Goal: Task Accomplishment & Management: Use online tool/utility

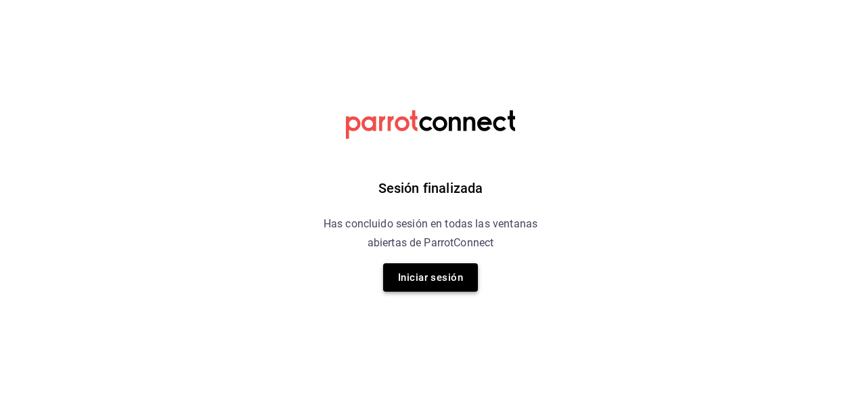
click at [428, 288] on button "Iniciar sesión" at bounding box center [430, 277] width 95 height 28
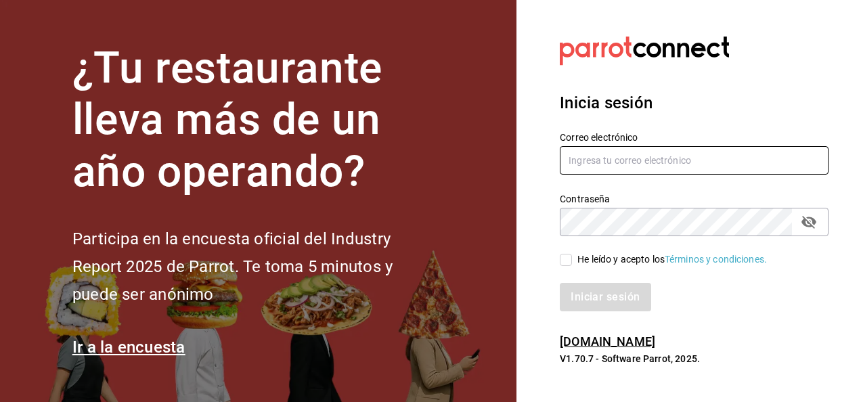
type input "[PERSON_NAME][EMAIL_ADDRESS][PERSON_NAME][DOMAIN_NAME]"
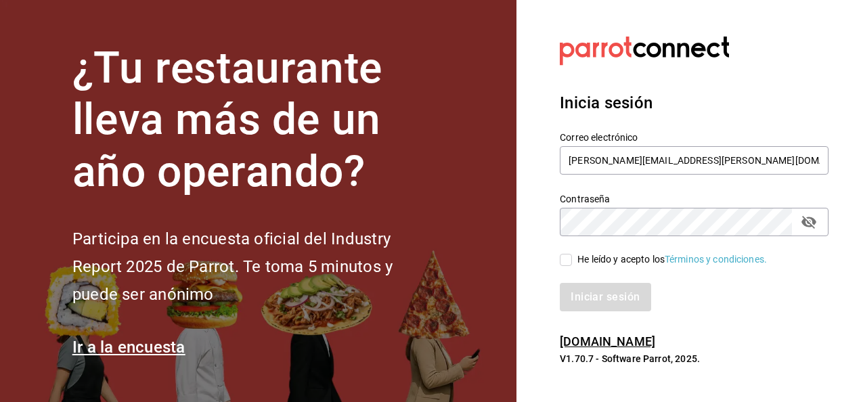
click at [564, 261] on input "He leído y acepto los Términos y condiciones." at bounding box center [565, 260] width 12 height 12
checkbox input "true"
click at [602, 294] on button "Iniciar sesión" at bounding box center [605, 297] width 92 height 28
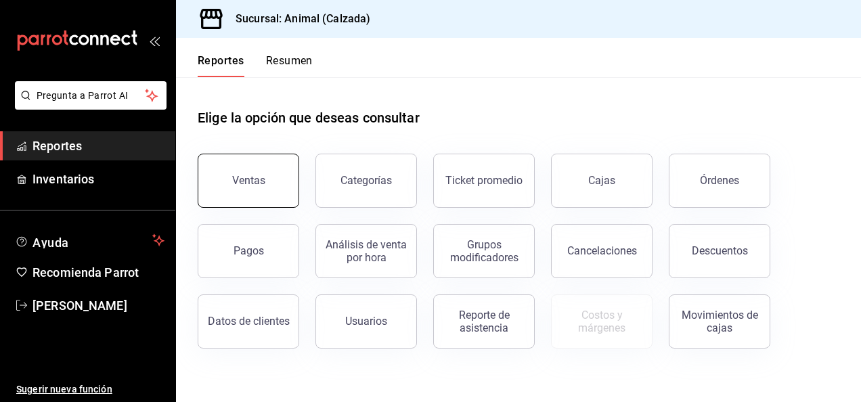
click at [245, 179] on div "Ventas" at bounding box center [248, 180] width 33 height 13
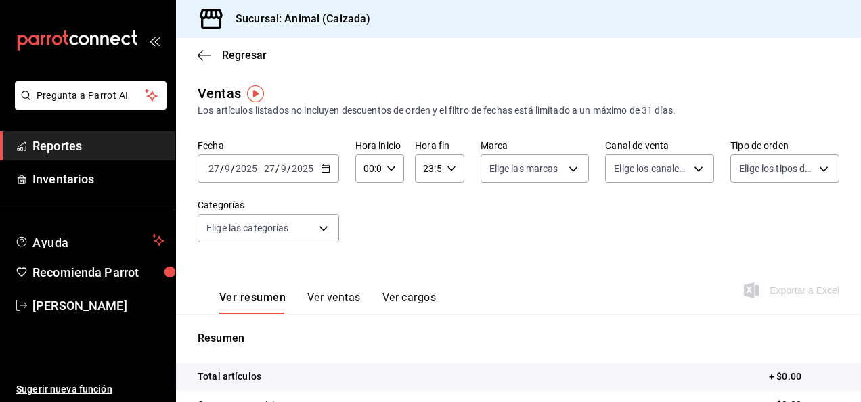
click at [325, 173] on div "2025-09-27 27 / 9 / 2025 - 2025-09-27 27 / 9 / 2025" at bounding box center [268, 168] width 141 height 28
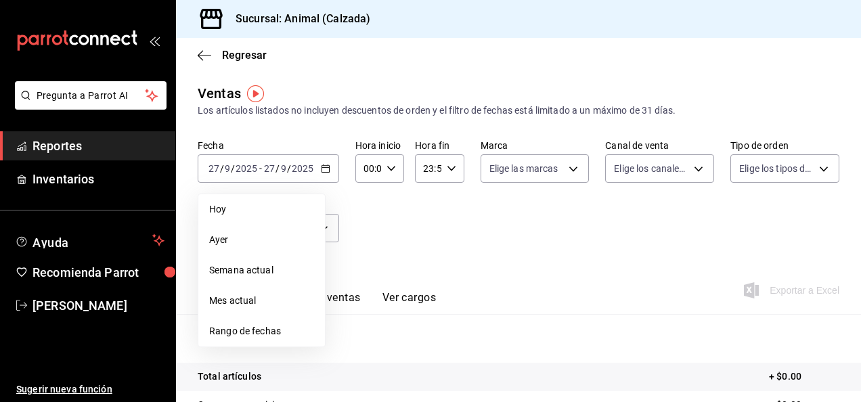
click at [272, 326] on span "Rango de fechas" at bounding box center [261, 331] width 105 height 14
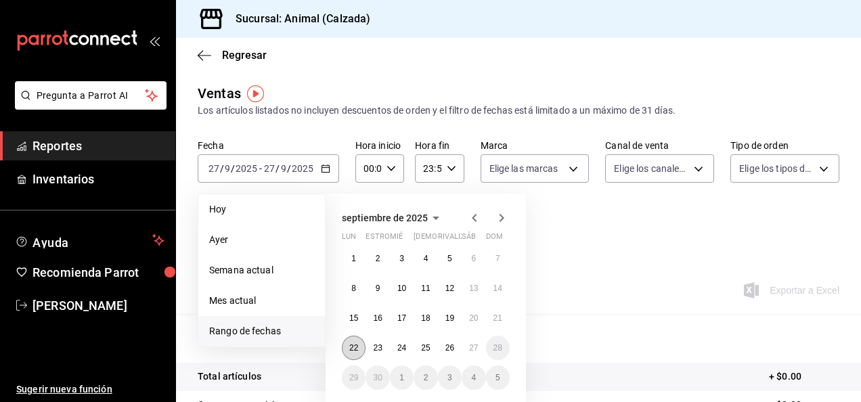
click at [345, 349] on button "22" at bounding box center [354, 348] width 24 height 24
click at [474, 347] on abbr "27" at bounding box center [473, 347] width 9 height 9
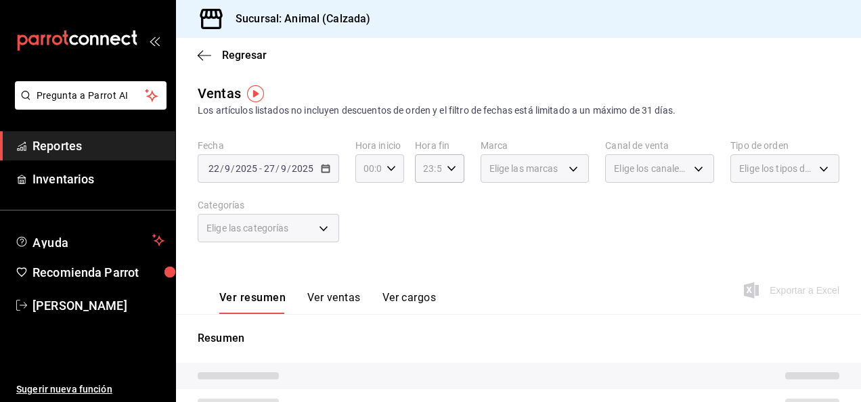
click at [387, 168] on \(Stroke\) "button" at bounding box center [391, 168] width 8 height 5
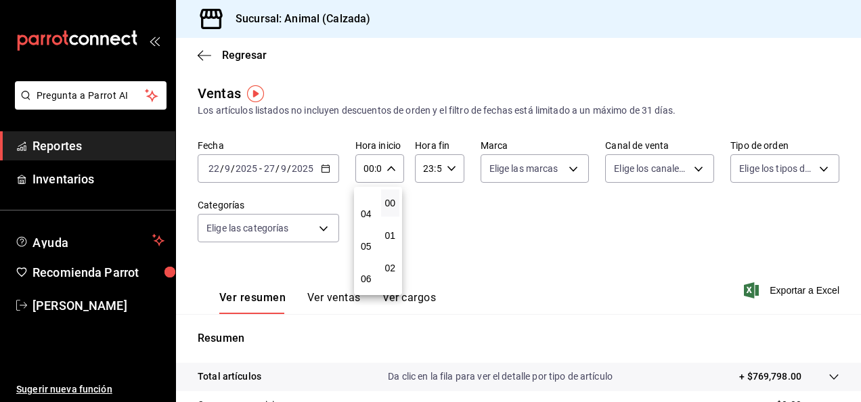
scroll to position [120, 0]
click at [371, 235] on button "05" at bounding box center [366, 245] width 19 height 27
type input "05:00"
click at [389, 205] on span "00" at bounding box center [390, 203] width 3 height 11
click at [445, 167] on div at bounding box center [430, 201] width 861 height 402
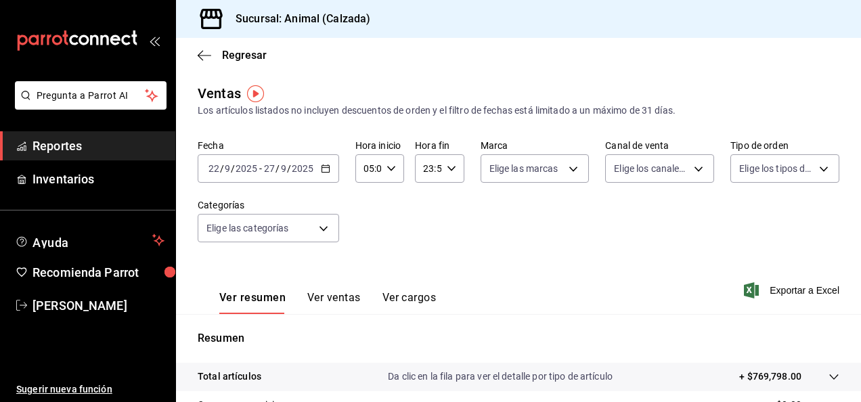
click at [449, 166] on icon "button" at bounding box center [451, 168] width 9 height 9
click at [426, 226] on span "05" at bounding box center [425, 228] width 3 height 11
click at [451, 202] on span "00" at bounding box center [449, 203] width 3 height 11
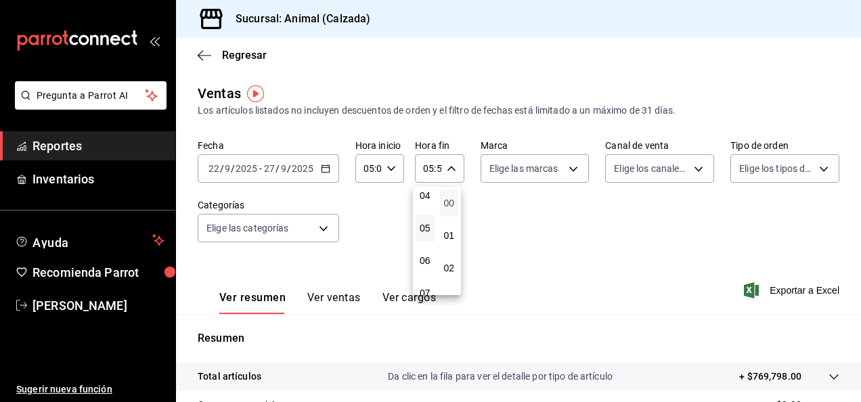
type input "05:00"
click at [567, 165] on div at bounding box center [430, 201] width 861 height 402
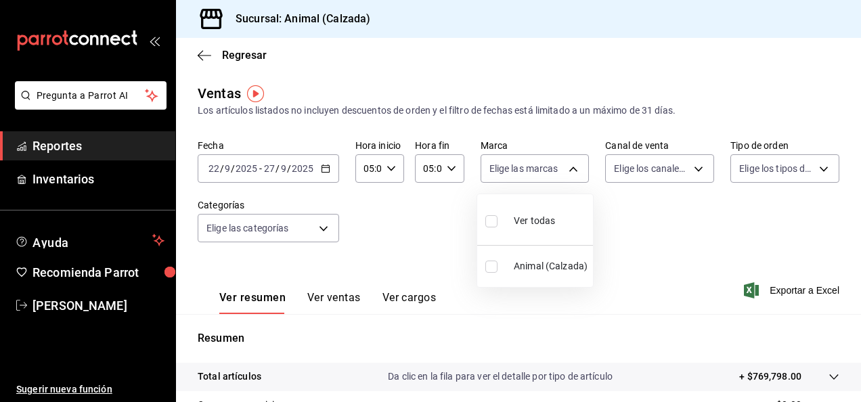
click at [567, 165] on body "Pregunta a Parrot AI Reportes Inventarios Ayuda Recomienda Parrot Luis Estrada …" at bounding box center [430, 201] width 861 height 402
click at [486, 221] on input "checkbox" at bounding box center [491, 221] width 12 height 12
checkbox input "true"
type input "e26472f3-9262-489d-bcba-4c6b034529c7"
checkbox input "true"
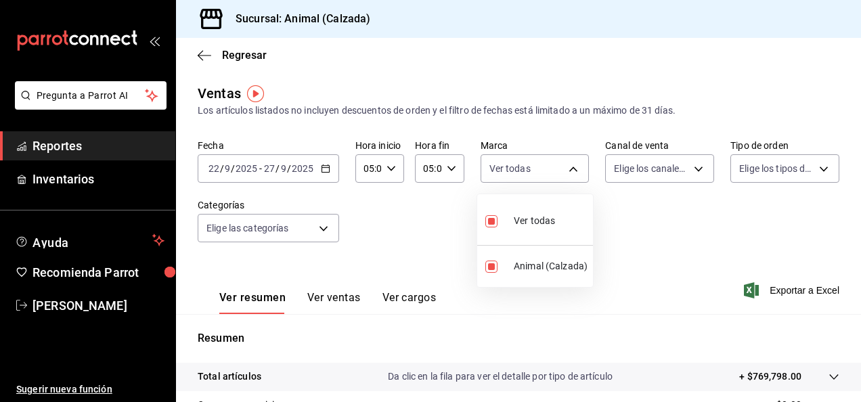
click at [693, 166] on div at bounding box center [430, 201] width 861 height 402
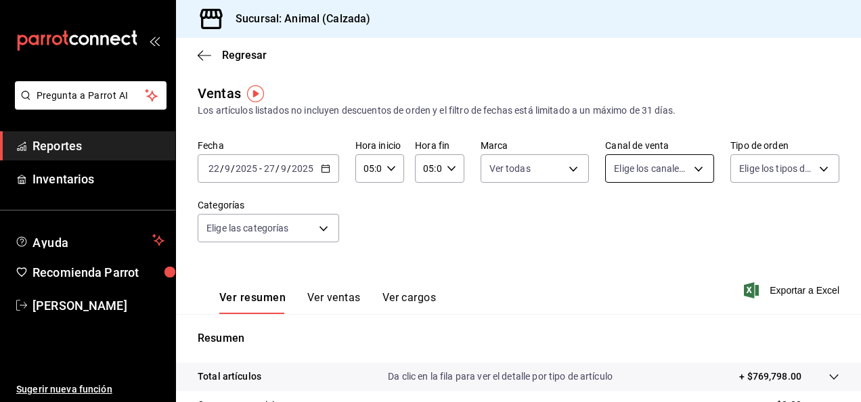
click at [687, 168] on body "Pregunta a Parrot AI Reportes Inventarios Ayuda Recomienda Parrot Luis Estrada …" at bounding box center [430, 201] width 861 height 402
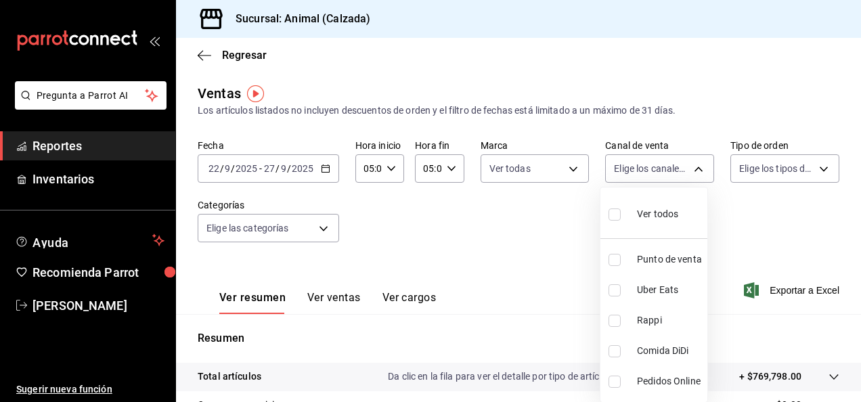
click at [610, 221] on label at bounding box center [617, 214] width 18 height 20
click at [610, 221] on input "checkbox" at bounding box center [614, 214] width 12 height 12
checkbox input "false"
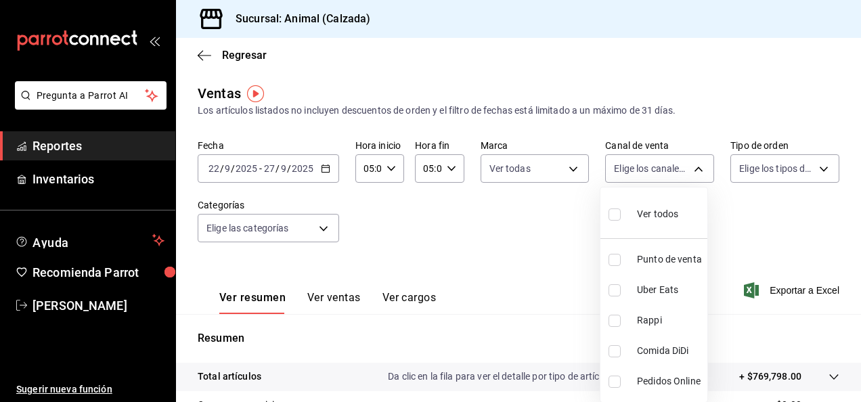
checkbox input "false"
click at [619, 211] on input "checkbox" at bounding box center [614, 214] width 12 height 12
checkbox input "true"
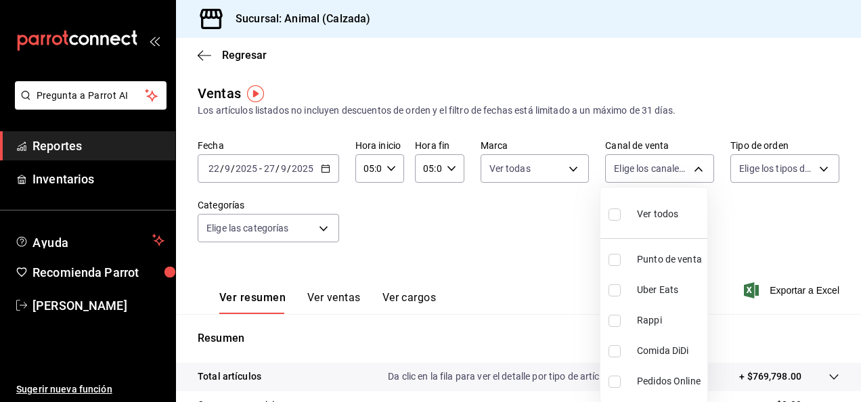
type input "PARROT,UBER_EATS,RAPPI,DIDI_FOOD,ONLINE"
checkbox input "true"
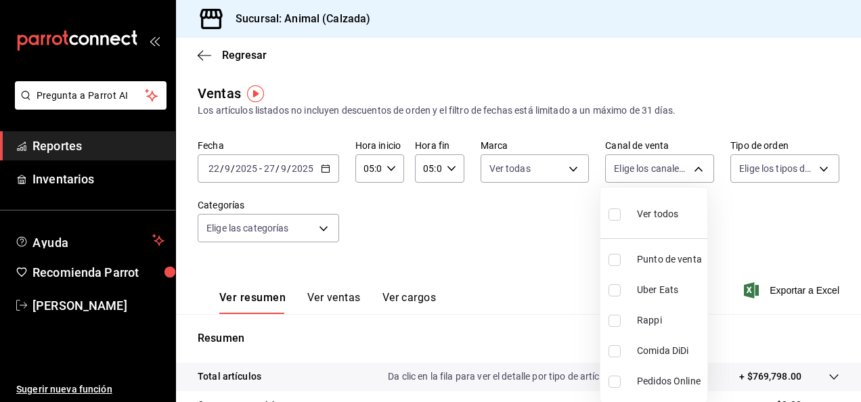
checkbox input "true"
click at [815, 163] on div at bounding box center [430, 201] width 861 height 402
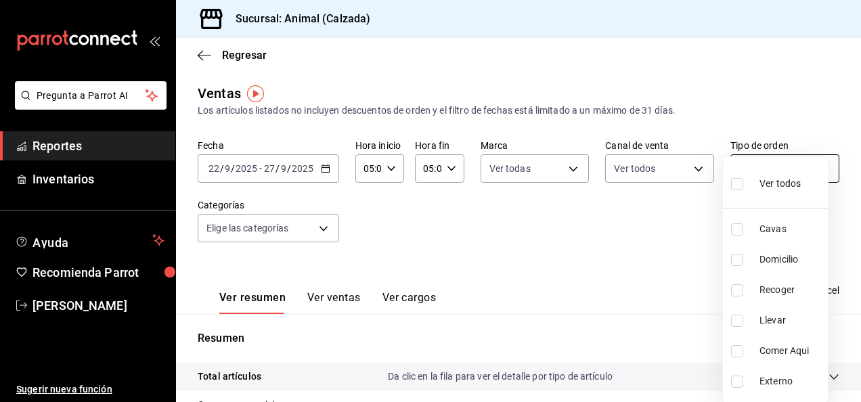
click at [815, 169] on body "Pregunta a Parrot AI Reportes Inventarios Ayuda Recomienda Parrot Luis Estrada …" at bounding box center [430, 201] width 861 height 402
click at [744, 183] on label at bounding box center [740, 184] width 18 height 20
click at [743, 183] on input "checkbox" at bounding box center [737, 184] width 12 height 12
checkbox input "false"
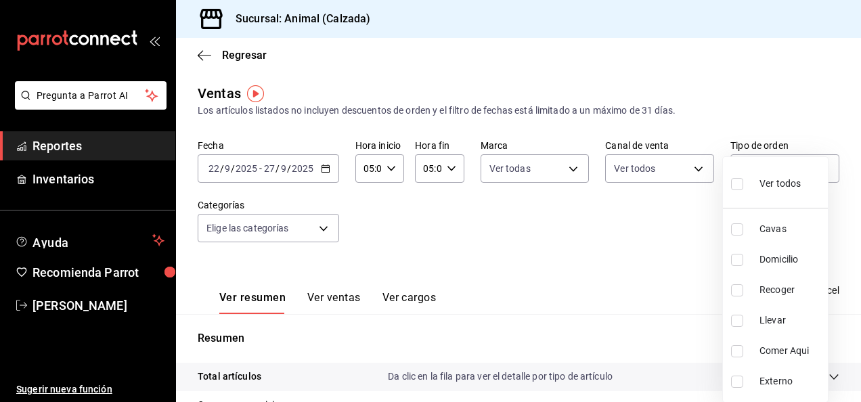
checkbox input "false"
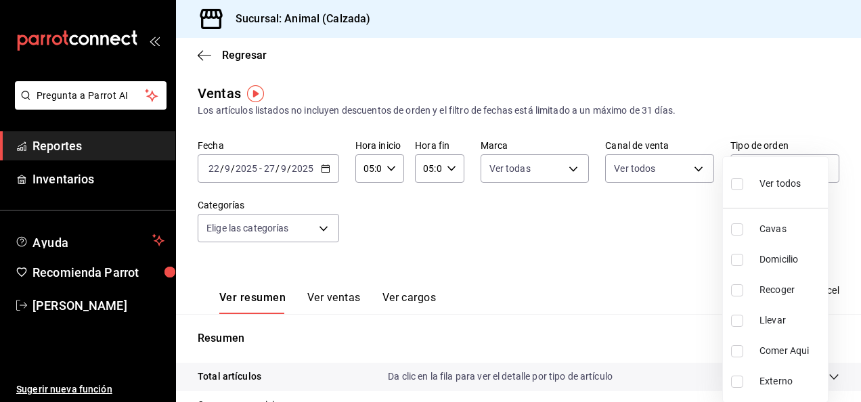
click at [731, 185] on input "checkbox" at bounding box center [737, 184] width 12 height 12
checkbox input "true"
type input "588630d3-b511-4bba-a729-32472510037f,54b7ae00-ca47-4ec1-b7ff-55842c0a2b62,92293…"
checkbox input "true"
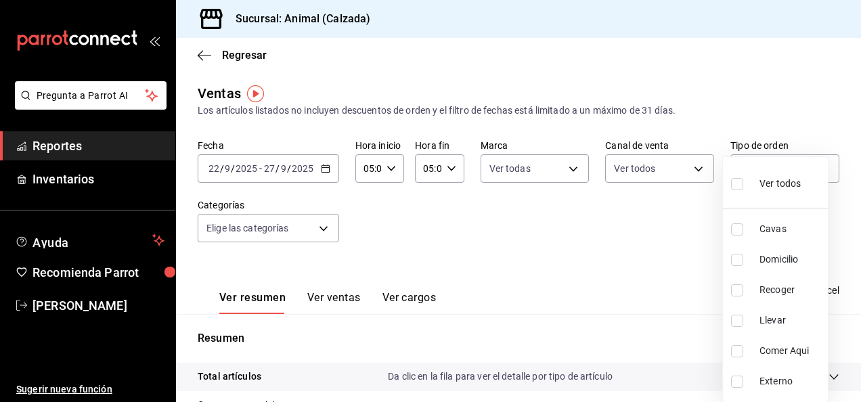
checkbox input "true"
click at [324, 228] on div at bounding box center [430, 201] width 861 height 402
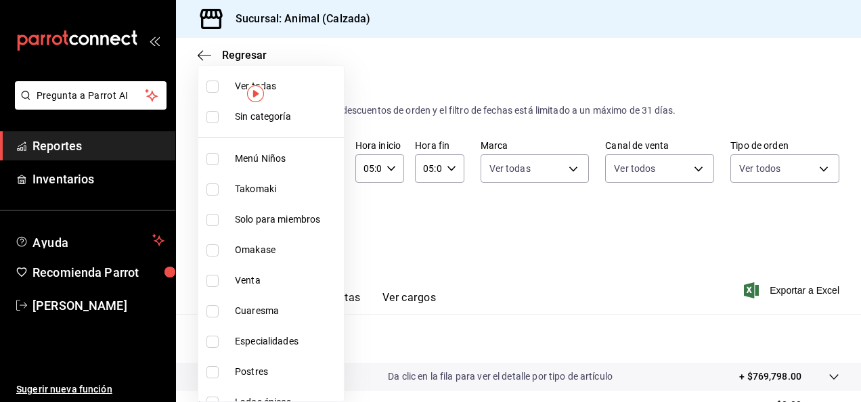
click at [324, 228] on body "Pregunta a Parrot AI Reportes Inventarios Ayuda Recomienda Parrot Luis Estrada …" at bounding box center [430, 201] width 861 height 402
click at [213, 91] on input "checkbox" at bounding box center [212, 87] width 12 height 12
checkbox input "true"
type input "577524a9-a437-43f3-84d2-cf2e6968635f,5d35a5f4-3063-4397-a550-a8f4eca83956,9bcdf…"
checkbox input "true"
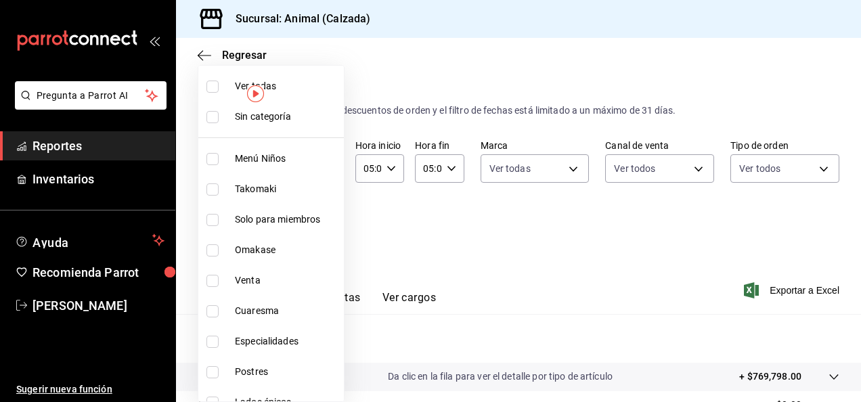
checkbox input "true"
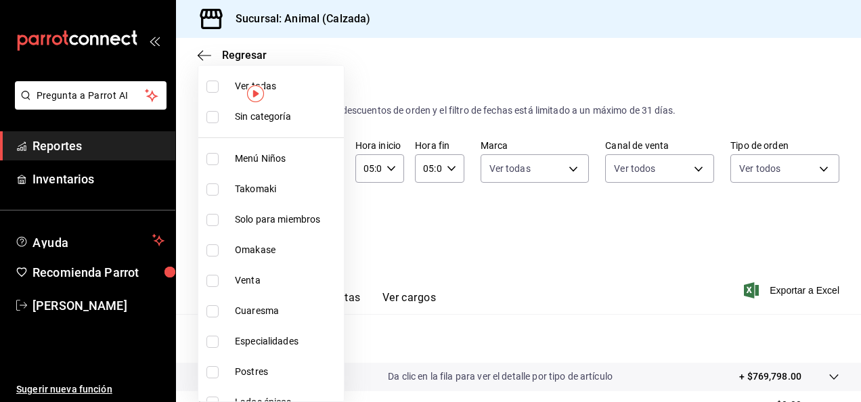
checkbox input "true"
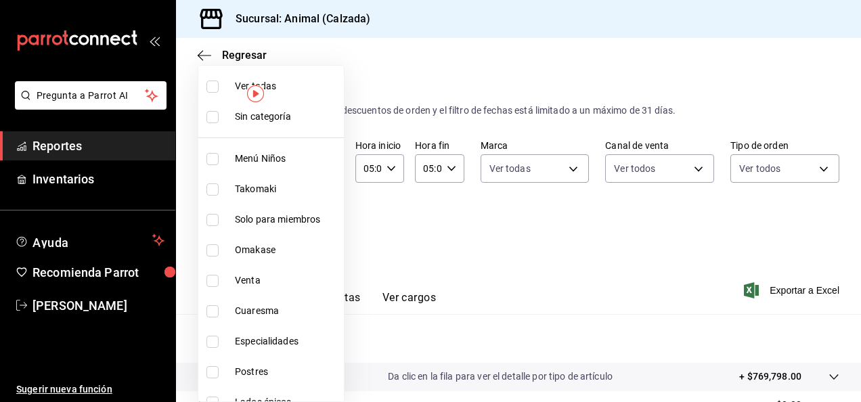
checkbox input "true"
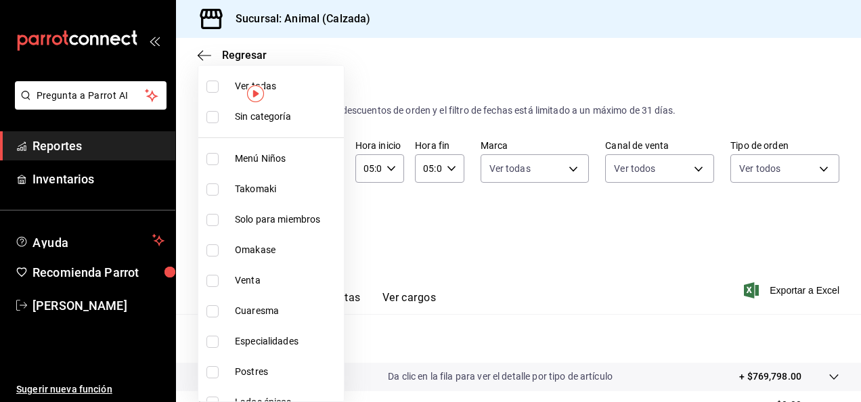
checkbox input "true"
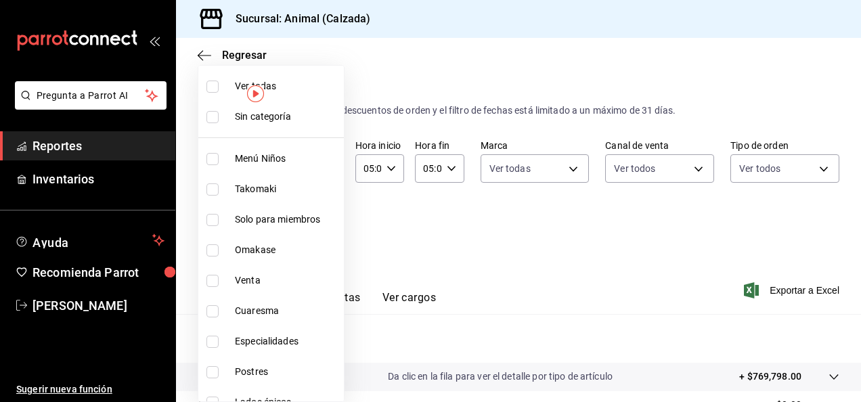
checkbox input "true"
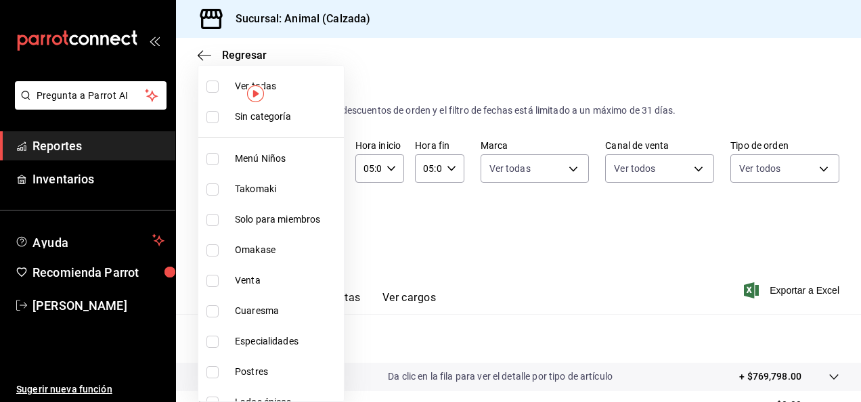
checkbox input "true"
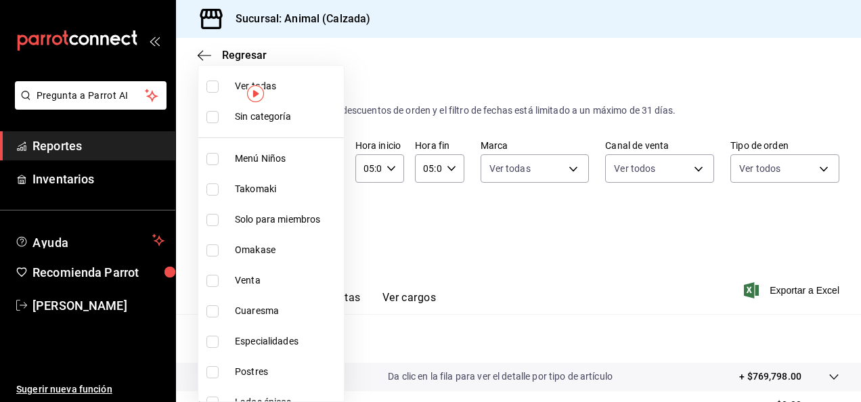
checkbox input "true"
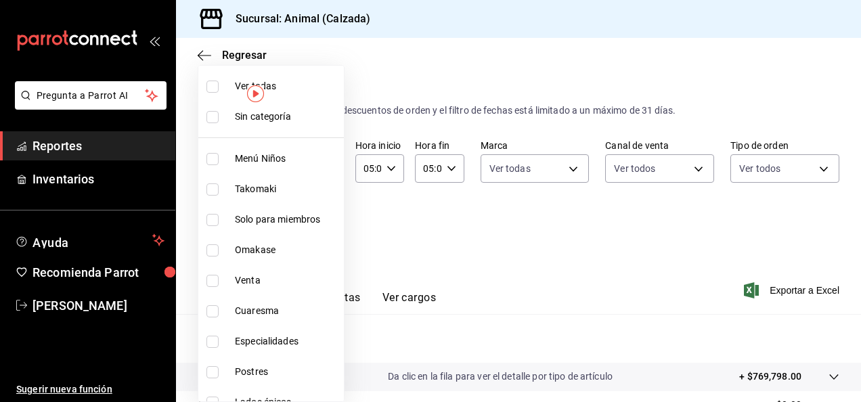
checkbox input "true"
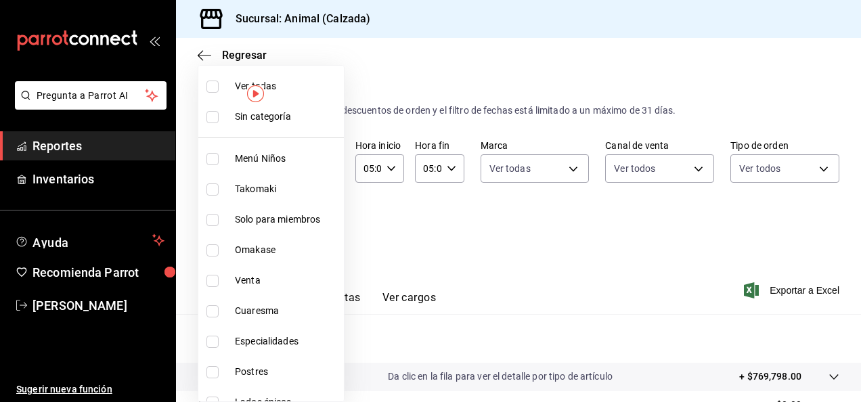
checkbox input "true"
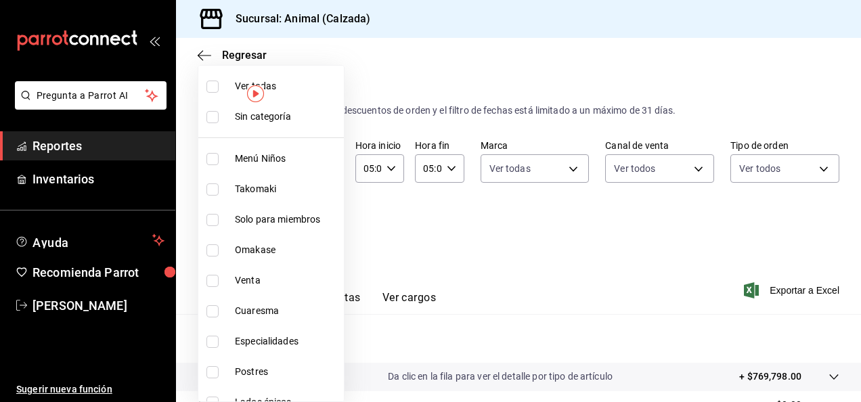
checkbox input "true"
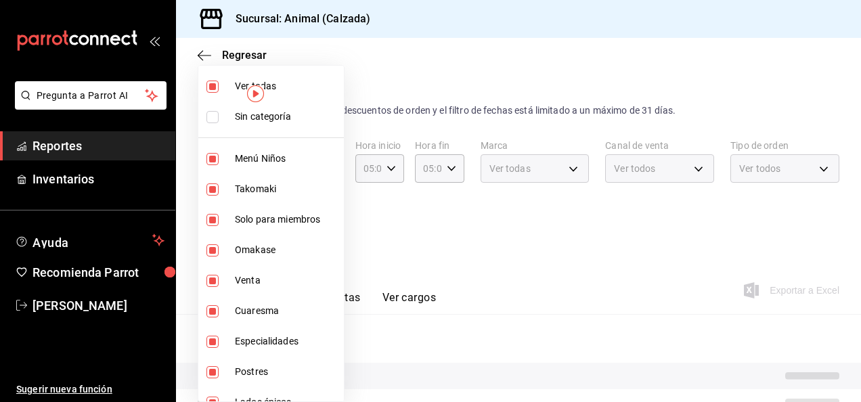
click at [556, 221] on div at bounding box center [430, 201] width 861 height 402
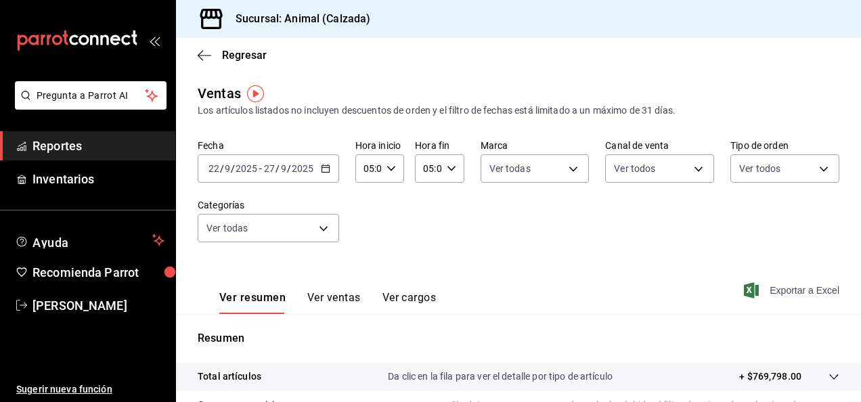
click at [790, 286] on font "Exportar a Excel" at bounding box center [804, 290] width 70 height 11
